Goal: Transaction & Acquisition: Purchase product/service

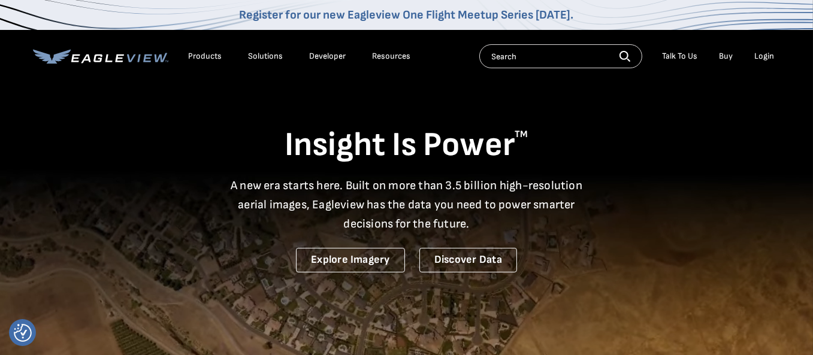
click at [768, 55] on div "Login" at bounding box center [765, 56] width 20 height 11
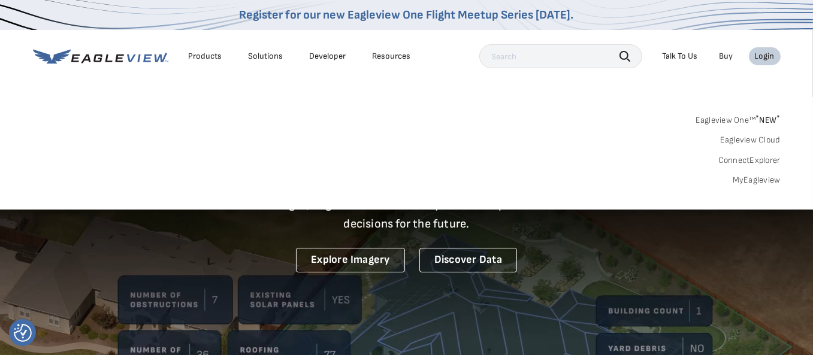
click at [762, 161] on link "ConnectExplorer" at bounding box center [749, 160] width 62 height 11
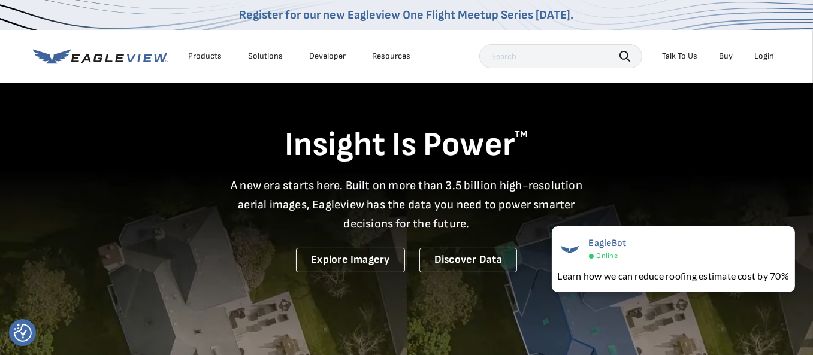
click at [771, 55] on div "Login" at bounding box center [765, 56] width 20 height 11
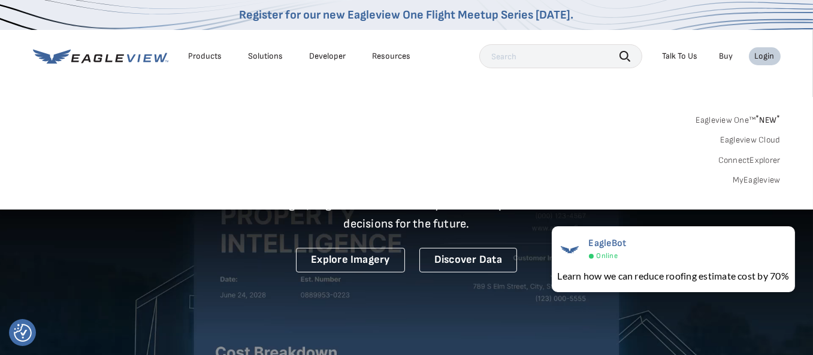
click at [750, 158] on link "ConnectExplorer" at bounding box center [749, 160] width 62 height 11
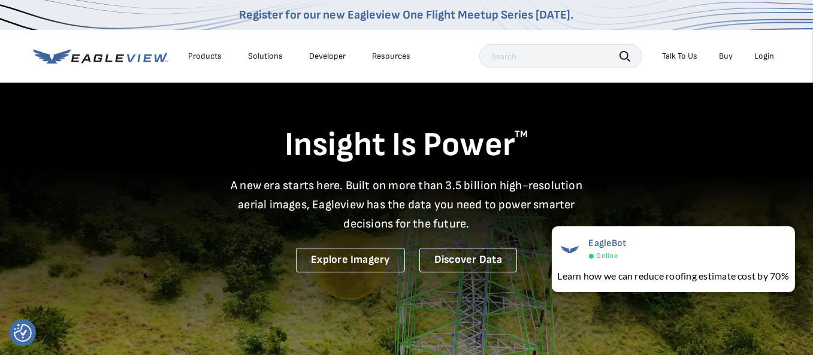
click at [760, 54] on div "Login" at bounding box center [765, 56] width 20 height 11
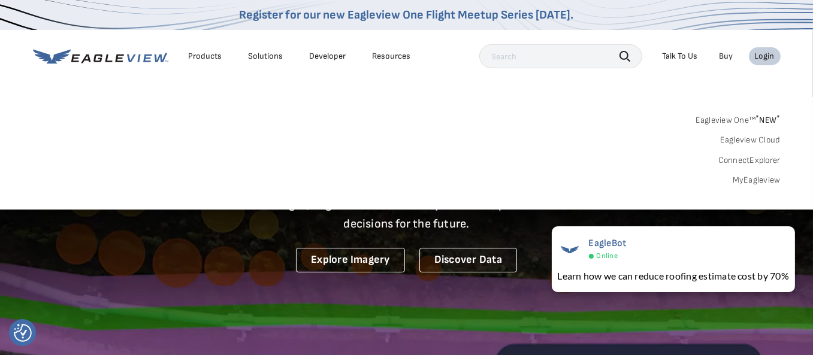
click at [770, 182] on link "MyEagleview" at bounding box center [757, 180] width 48 height 11
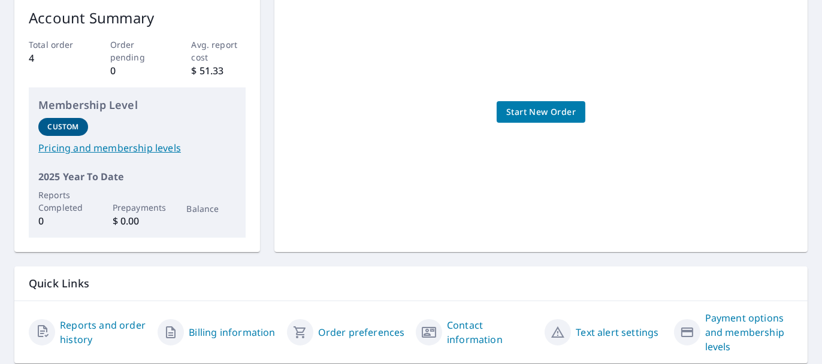
scroll to position [231, 0]
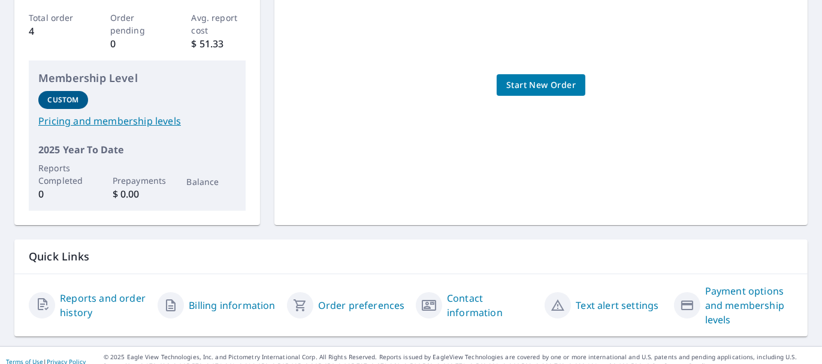
click at [66, 114] on link "Pricing and membership levels" at bounding box center [137, 121] width 198 height 14
click at [475, 302] on link "Contact information" at bounding box center [491, 305] width 88 height 29
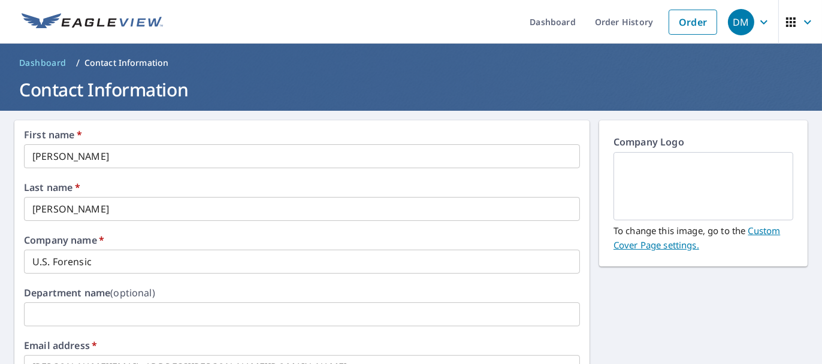
click at [757, 23] on icon "button" at bounding box center [764, 22] width 14 height 14
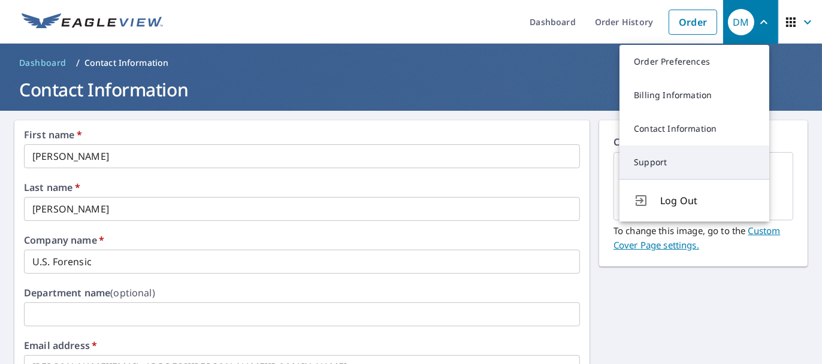
click at [655, 162] on link "Support" at bounding box center [695, 163] width 150 height 34
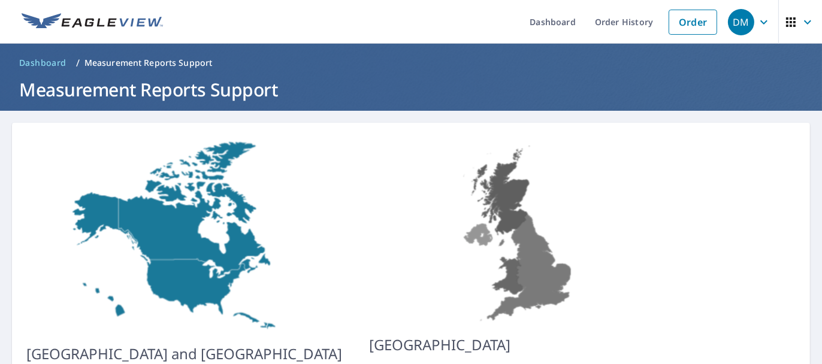
click at [655, 162] on div "[GEOGRAPHIC_DATA] and [GEOGRAPHIC_DATA] Submit an email request Click here for …" at bounding box center [411, 287] width 798 height 328
click at [620, 23] on link "Order History" at bounding box center [623, 22] width 77 height 44
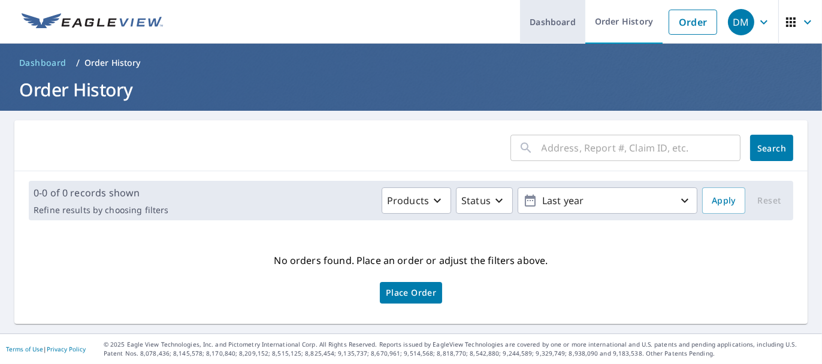
click at [543, 19] on link "Dashboard" at bounding box center [552, 22] width 65 height 44
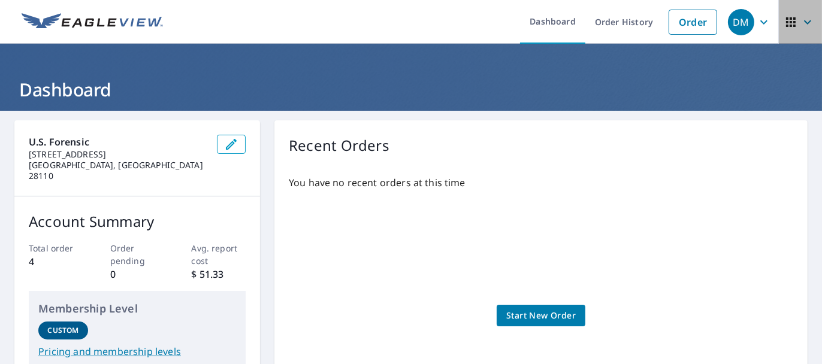
click at [801, 22] on icon "button" at bounding box center [808, 22] width 14 height 14
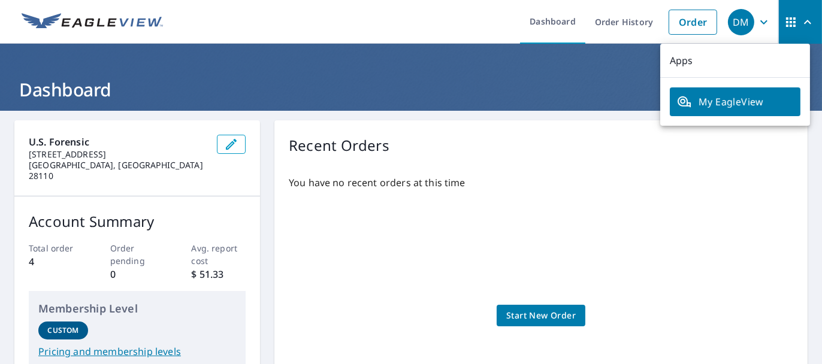
click at [771, 99] on span "My EagleView" at bounding box center [735, 102] width 116 height 14
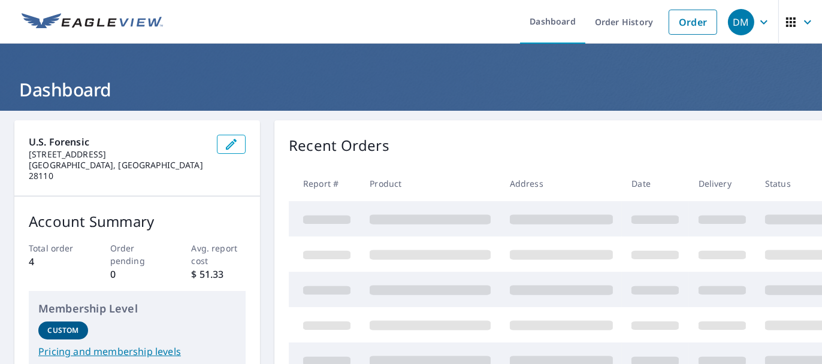
click at [738, 17] on div "DM" at bounding box center [741, 22] width 26 height 26
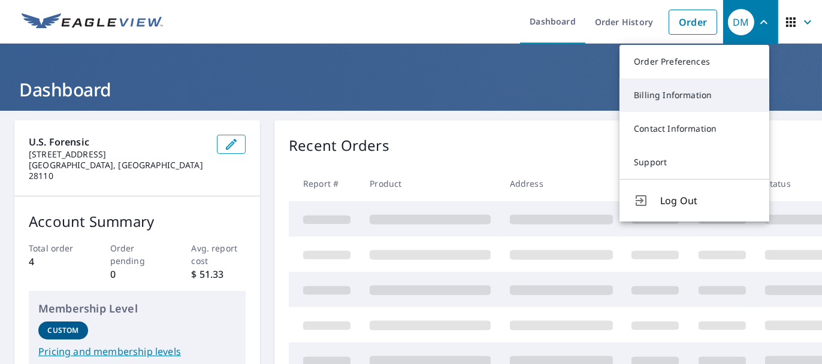
click at [685, 96] on link "Billing Information" at bounding box center [695, 95] width 150 height 34
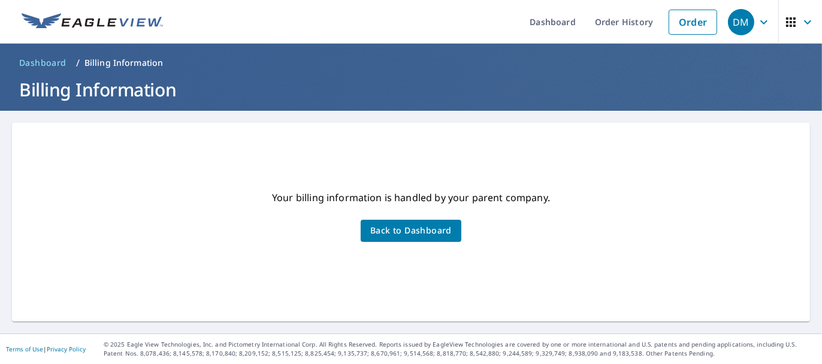
click at [757, 19] on icon "button" at bounding box center [764, 22] width 14 height 14
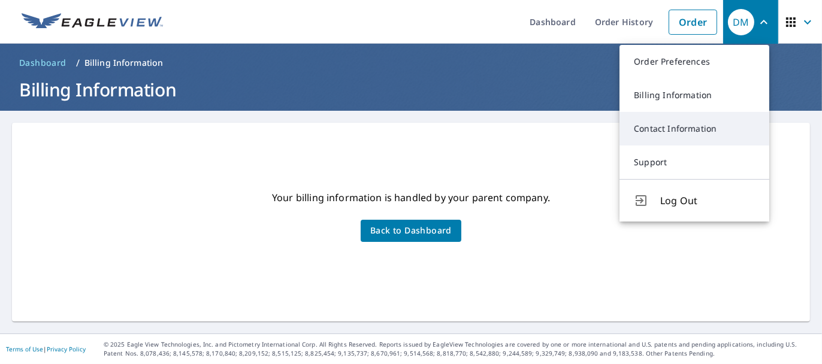
click at [671, 128] on link "Contact Information" at bounding box center [695, 129] width 150 height 34
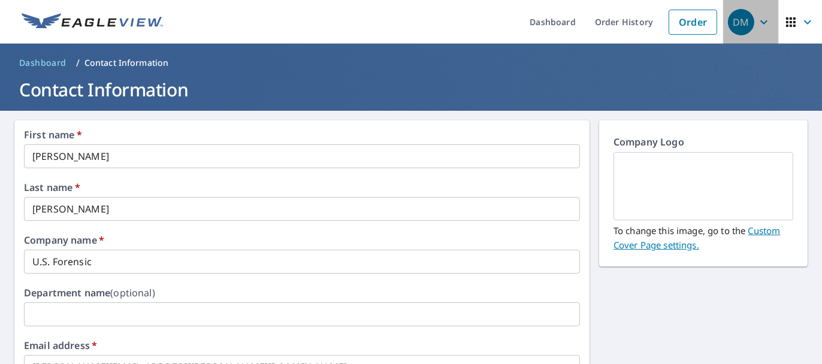
click at [760, 21] on icon "button" at bounding box center [763, 22] width 7 height 4
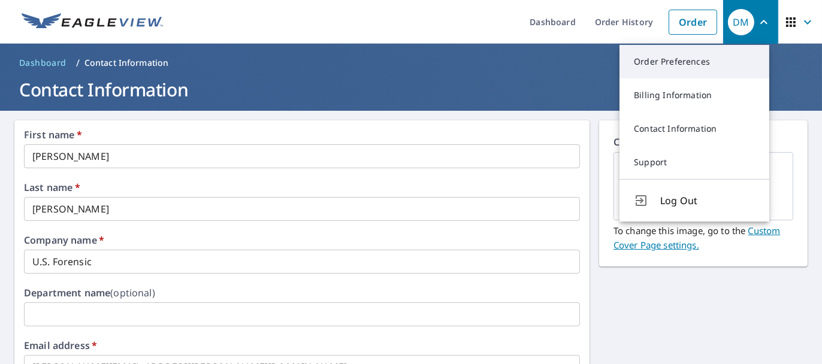
click at [654, 62] on link "Order Preferences" at bounding box center [695, 62] width 150 height 34
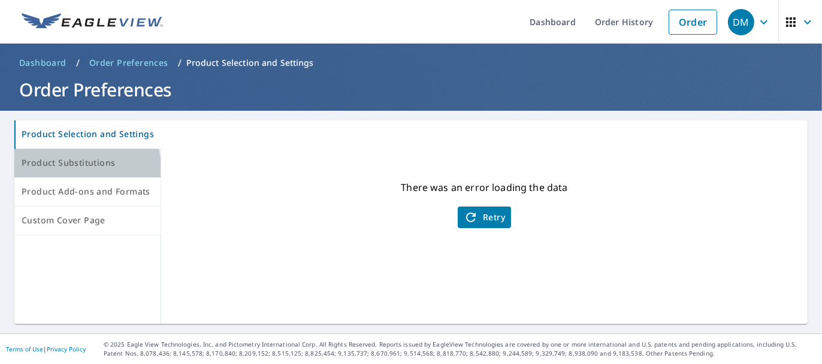
click at [65, 170] on span "Product Substitutions" at bounding box center [88, 163] width 132 height 15
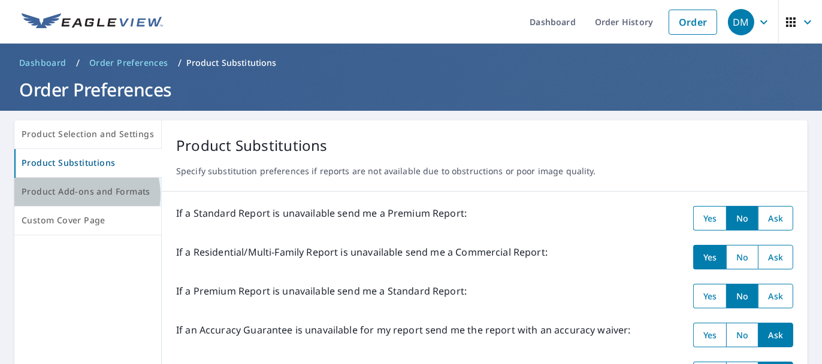
click at [84, 195] on span "Product Add-ons and Formats" at bounding box center [88, 192] width 132 height 15
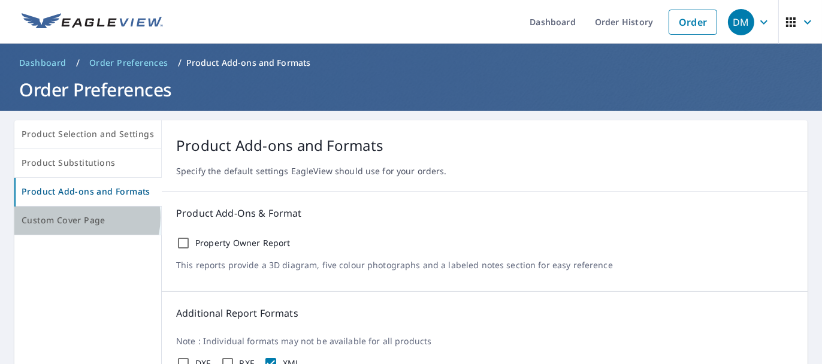
click at [78, 218] on span "Custom Cover Page" at bounding box center [88, 220] width 132 height 15
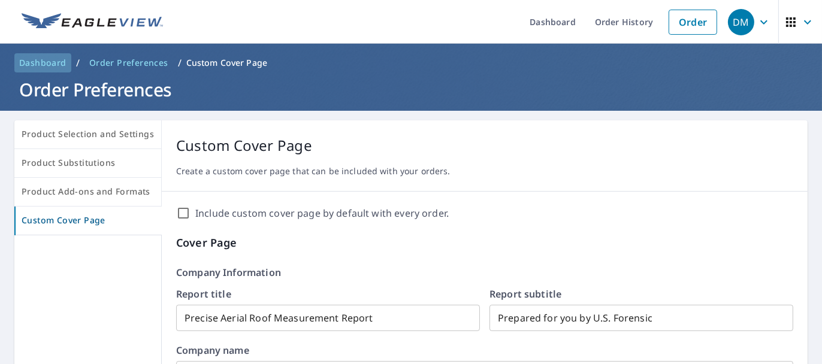
click at [23, 63] on span "Dashboard" at bounding box center [42, 63] width 47 height 12
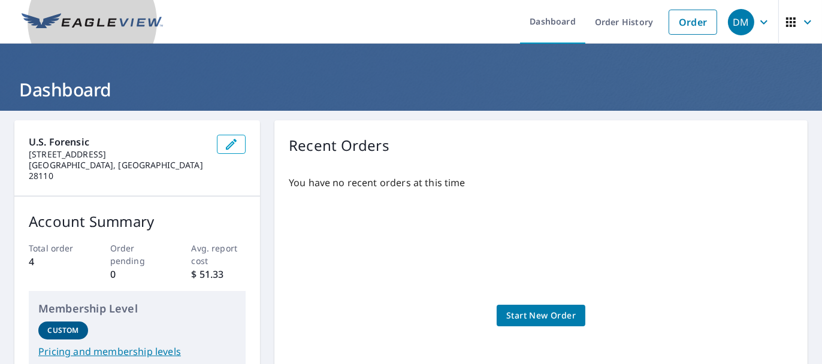
click at [113, 20] on img at bounding box center [92, 22] width 141 height 18
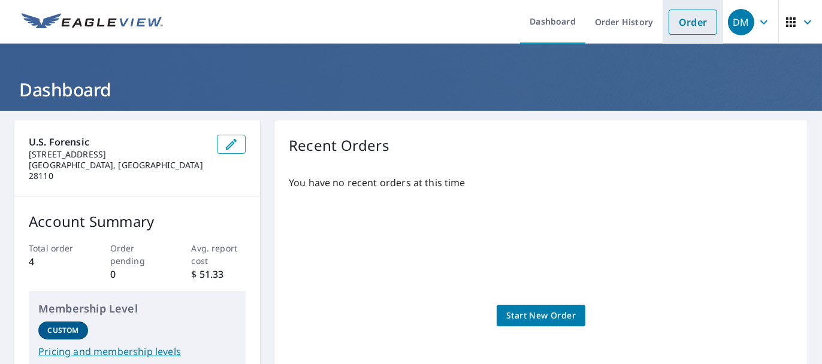
click at [681, 20] on link "Order" at bounding box center [693, 22] width 49 height 25
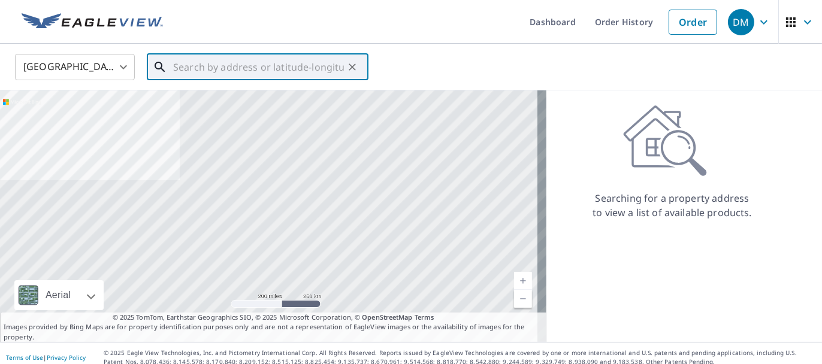
click at [205, 62] on input "text" at bounding box center [258, 67] width 171 height 34
click at [214, 63] on input "text" at bounding box center [258, 67] width 171 height 34
paste input "117 Humphries Boulevard"
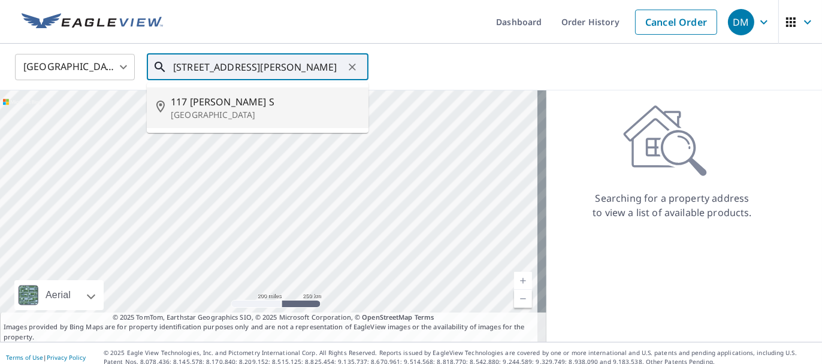
drag, startPoint x: 303, startPoint y: 65, endPoint x: 253, endPoint y: 68, distance: 49.8
click at [253, 68] on input "117 Humphries Boulevard" at bounding box center [258, 67] width 171 height 34
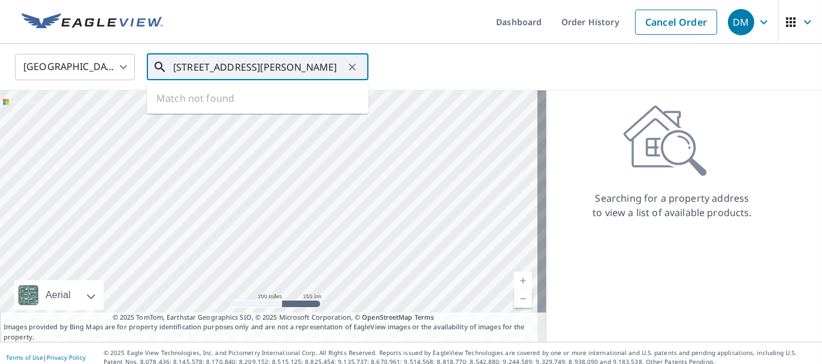
type input "117 Humphry blvd, gastonia, nc"
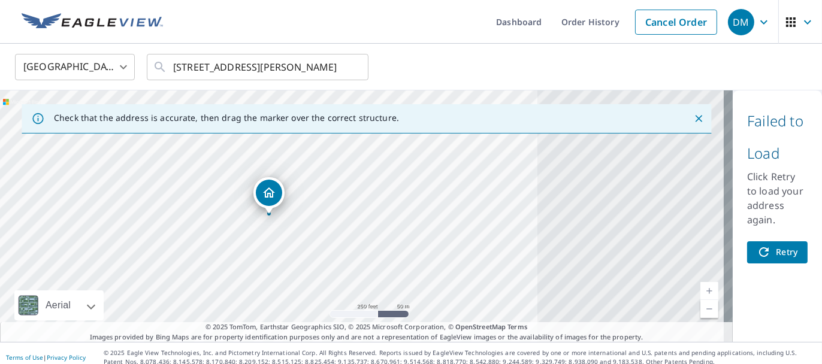
click at [289, 232] on div "117 Humphrey Blvd Gastonia, NC 28052" at bounding box center [366, 216] width 733 height 252
click at [272, 231] on div "117 Humphrey Blvd Gastonia, NC 28052" at bounding box center [366, 216] width 733 height 252
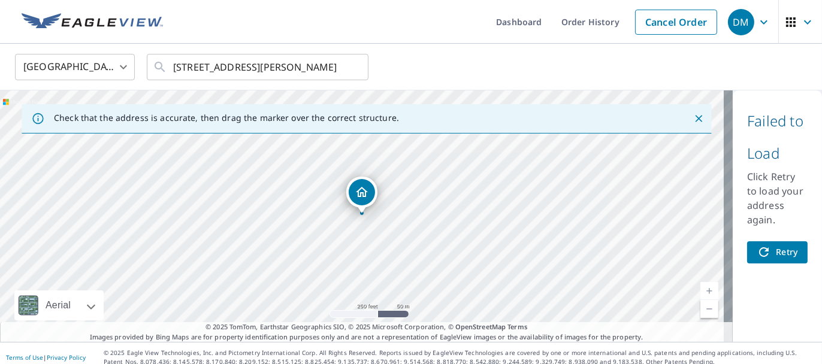
click at [267, 223] on div "117 Humphrey Blvd Gastonia, NC 28052" at bounding box center [366, 216] width 733 height 252
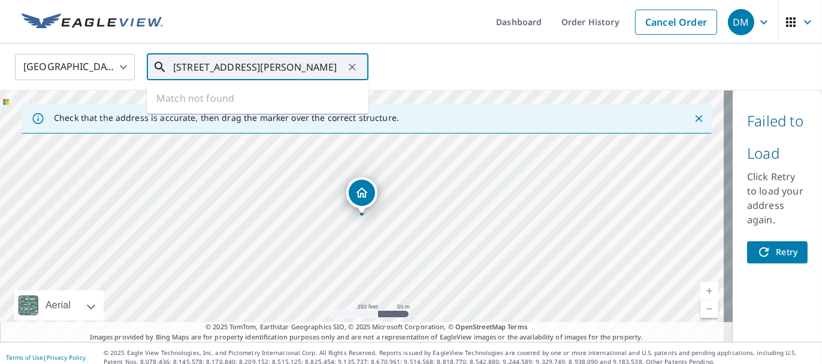
click at [219, 67] on input "117 Humphry blvd, gastonia, nc" at bounding box center [258, 67] width 171 height 34
drag, startPoint x: 174, startPoint y: 65, endPoint x: 327, endPoint y: 61, distance: 153.4
click at [327, 61] on input "117 Humphry blvd, gastonia, nc" at bounding box center [258, 67] width 171 height 34
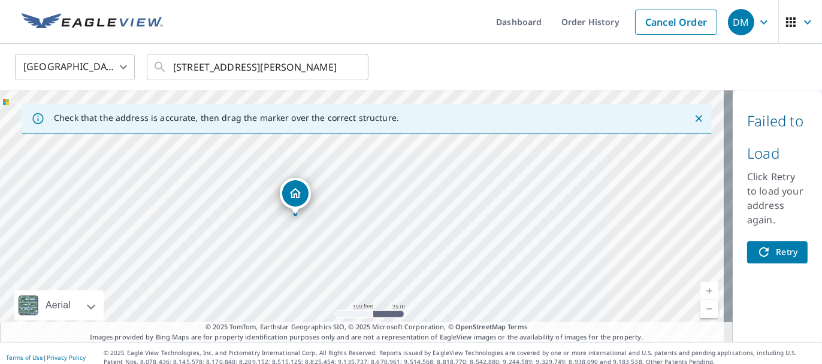
click at [750, 118] on p "Failed to Load" at bounding box center [777, 137] width 61 height 65
click at [762, 171] on p "Click Retry to load your address again." at bounding box center [777, 199] width 61 height 58
click at [749, 191] on p "Click Retry to load your address again." at bounding box center [777, 199] width 61 height 58
click at [780, 253] on span "Retry" at bounding box center [777, 252] width 41 height 15
click at [364, 215] on div at bounding box center [362, 214] width 5 height 5
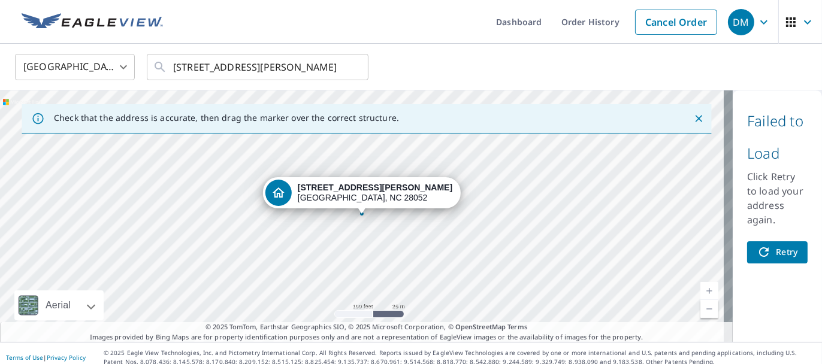
click at [376, 186] on strong "117 Humphrey Blvd" at bounding box center [375, 188] width 155 height 10
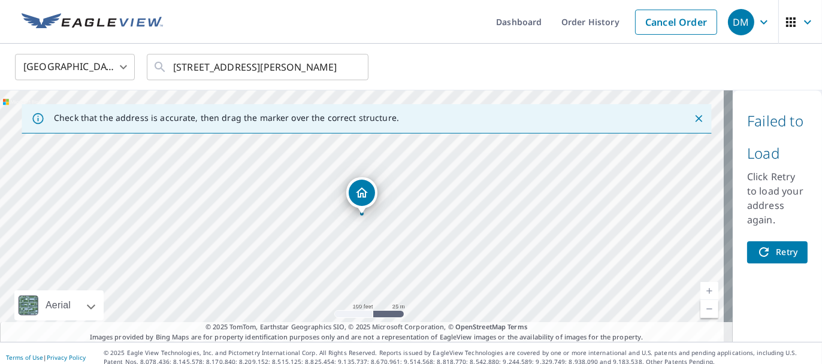
click at [363, 214] on div at bounding box center [362, 214] width 5 height 5
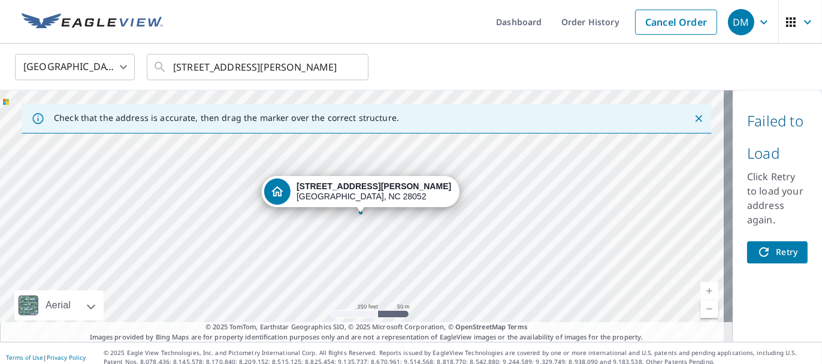
click at [775, 125] on p "Failed to Load" at bounding box center [777, 137] width 61 height 65
click at [771, 245] on span "Retry" at bounding box center [777, 252] width 41 height 15
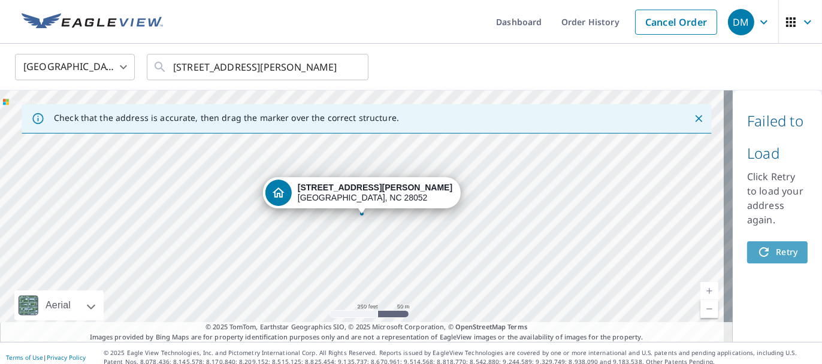
click at [774, 251] on span "Retry" at bounding box center [777, 252] width 41 height 15
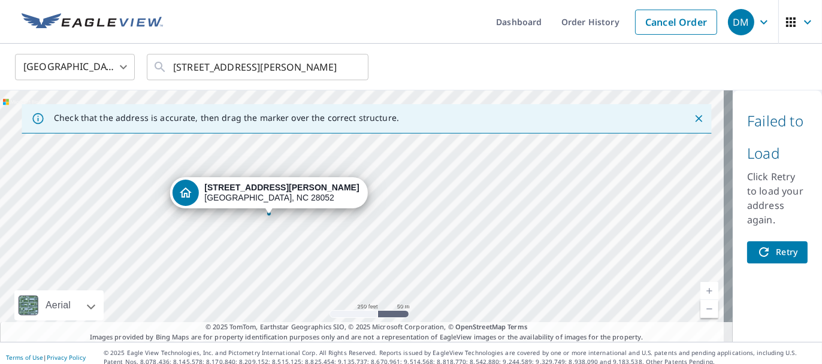
click at [774, 251] on span "Retry" at bounding box center [777, 252] width 41 height 15
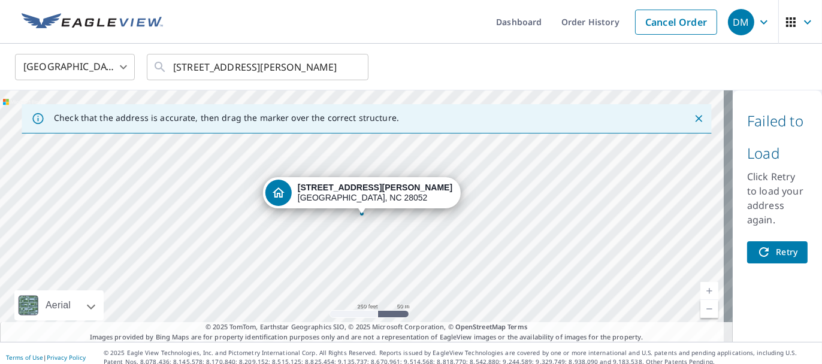
click at [774, 251] on span "Retry" at bounding box center [777, 252] width 41 height 15
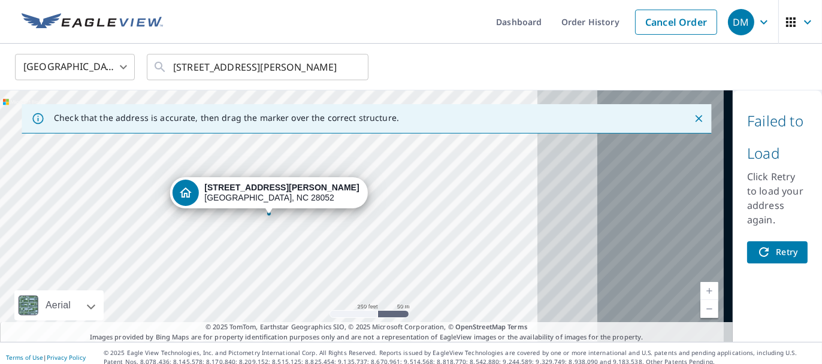
click at [774, 251] on span "Retry" at bounding box center [777, 252] width 41 height 15
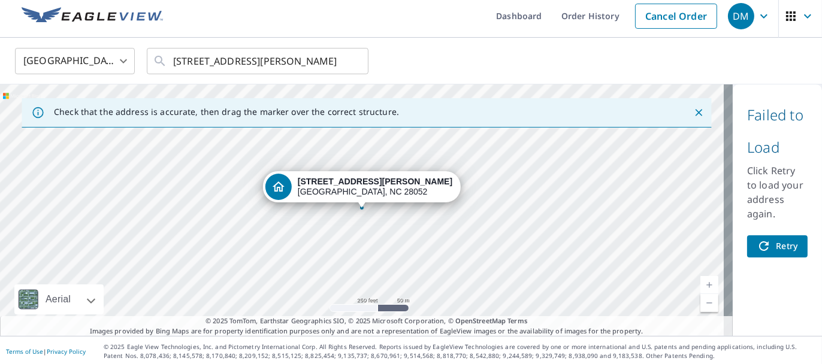
scroll to position [7, 0]
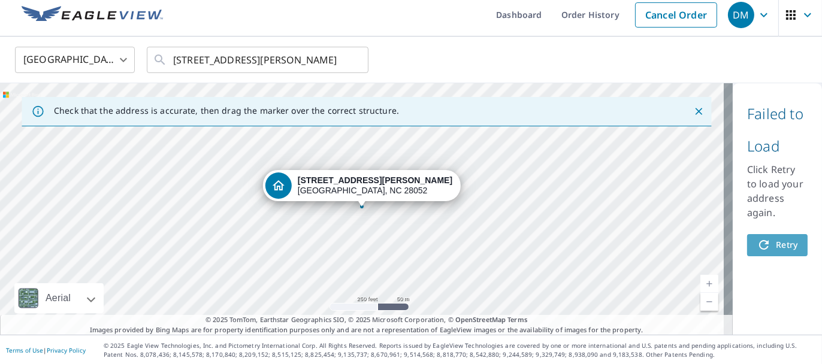
click at [778, 245] on span "Retry" at bounding box center [777, 245] width 41 height 15
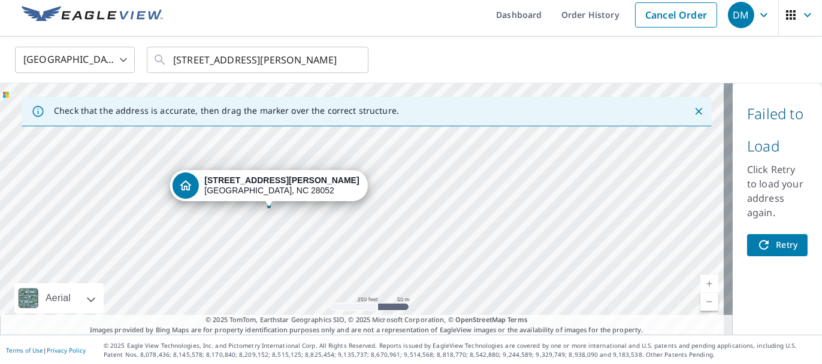
click at [782, 247] on span "Retry" at bounding box center [777, 245] width 41 height 15
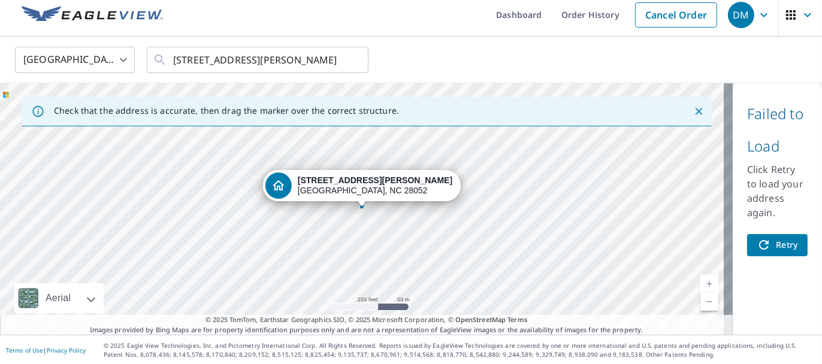
click at [285, 185] on icon "Dropped pin, building 1, Residential property, 117 Humphrey Blvd Gastonia, NC 2…" at bounding box center [279, 185] width 12 height 10
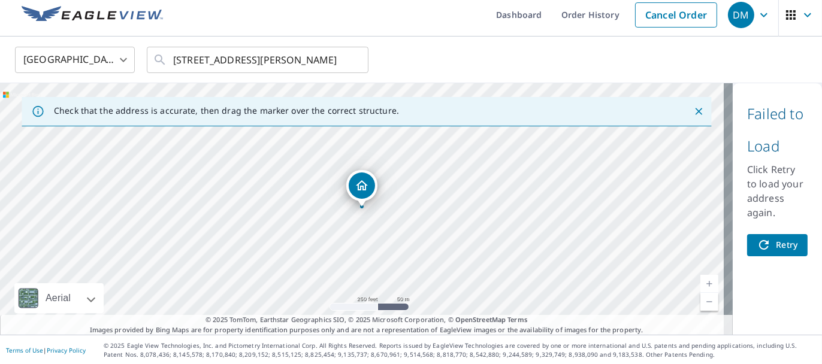
click at [360, 185] on icon "Dropped pin, building 1, Residential property, 117 Humphrey Blvd Gastonia, NC 2…" at bounding box center [362, 186] width 14 height 14
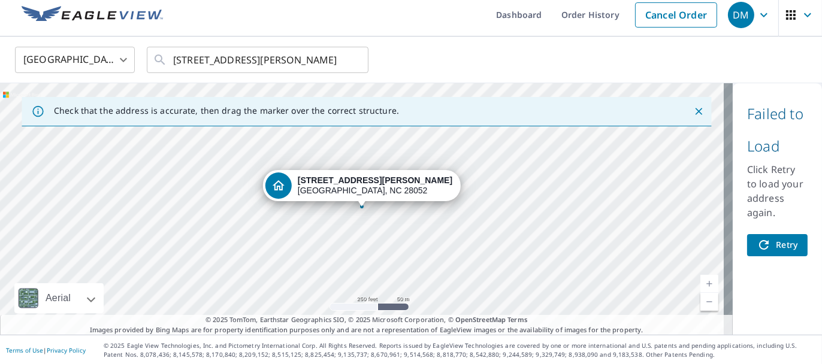
click at [789, 15] on icon "button" at bounding box center [791, 15] width 14 height 14
